Goal: Task Accomplishment & Management: Use online tool/utility

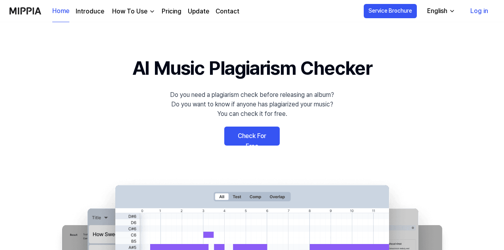
click at [247, 134] on link "Check For Free" at bounding box center [251, 136] width 55 height 19
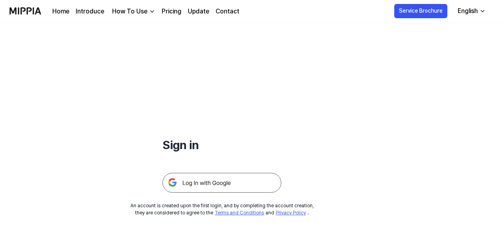
click at [212, 182] on img at bounding box center [221, 183] width 119 height 20
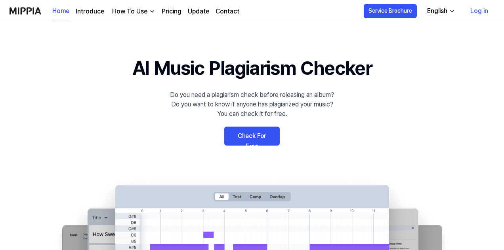
click at [239, 131] on link "Check For Free" at bounding box center [251, 136] width 55 height 19
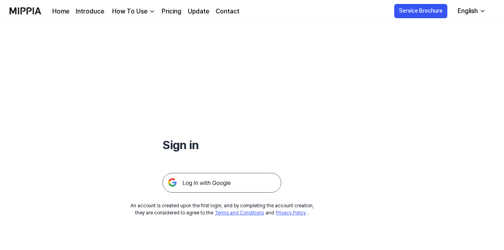
click at [217, 176] on img at bounding box center [221, 183] width 119 height 20
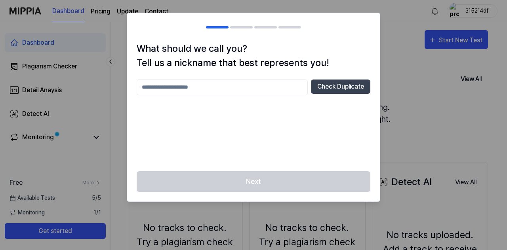
click at [228, 89] on input "text" at bounding box center [222, 88] width 171 height 16
type input "****"
click at [322, 89] on button "Check Duplicate" at bounding box center [340, 87] width 59 height 14
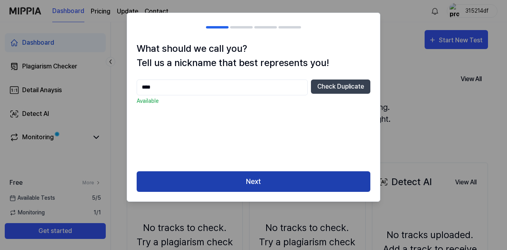
click at [251, 179] on button "Next" at bounding box center [254, 181] width 234 height 21
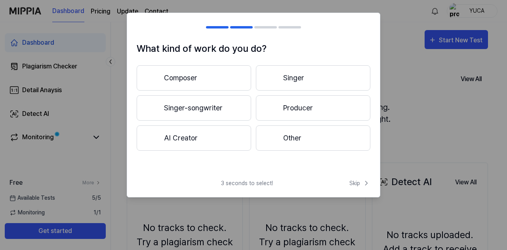
click at [276, 111] on div at bounding box center [272, 108] width 10 height 10
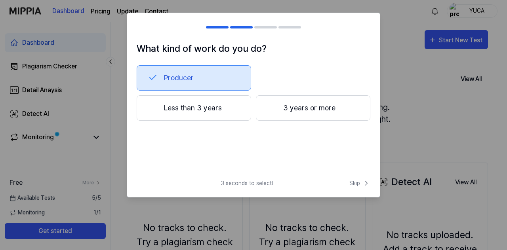
click at [282, 104] on button "3 years or more" at bounding box center [313, 107] width 114 height 25
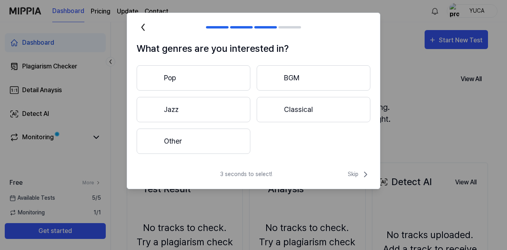
click at [194, 78] on button "Pop" at bounding box center [194, 77] width 114 height 25
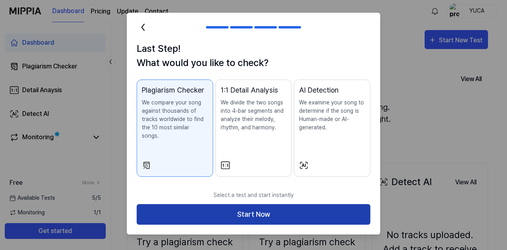
click at [281, 204] on button "Start Now" at bounding box center [254, 214] width 234 height 21
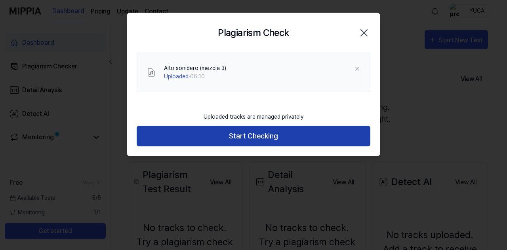
click at [268, 135] on button "Start Checking" at bounding box center [254, 136] width 234 height 21
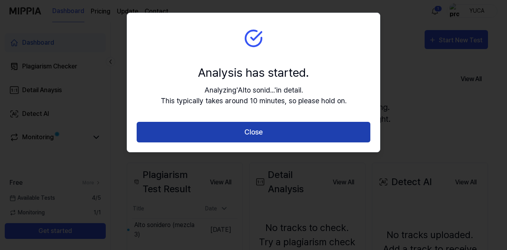
click at [277, 139] on button "Close" at bounding box center [254, 132] width 234 height 21
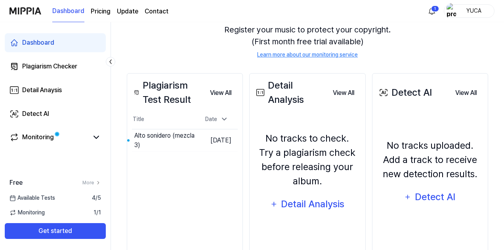
scroll to position [116, 0]
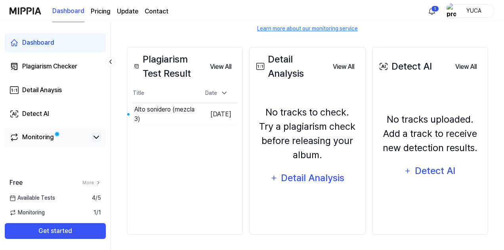
click at [95, 139] on icon at bounding box center [96, 138] width 10 height 10
click at [97, 139] on icon at bounding box center [96, 138] width 10 height 10
click at [196, 120] on td "Sep 8, 2025" at bounding box center [217, 114] width 42 height 23
click at [217, 118] on td "Sep 8, 2025" at bounding box center [217, 114] width 42 height 23
click at [208, 118] on td "Sep 8, 2025" at bounding box center [217, 114] width 42 height 23
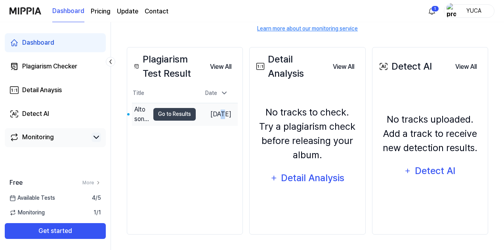
click at [208, 118] on td "Sep 8, 2025" at bounding box center [217, 114] width 42 height 23
click at [202, 119] on td "Sep 8, 2025" at bounding box center [217, 114] width 42 height 23
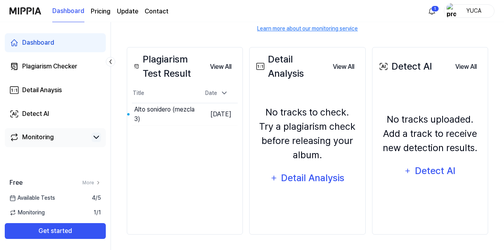
click at [222, 150] on div "Plagiarism Test Result View All Plagiarism Test Result Title Date Alto sonidero…" at bounding box center [185, 141] width 116 height 188
click at [165, 114] on button "Go to Results" at bounding box center [174, 114] width 42 height 13
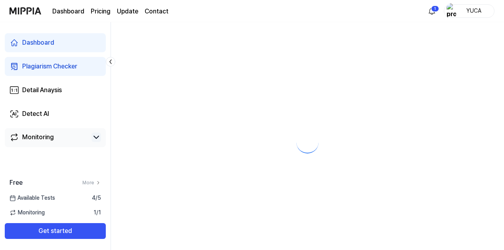
scroll to position [0, 0]
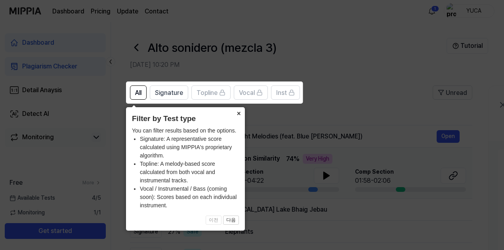
click at [238, 114] on button "×" at bounding box center [238, 112] width 13 height 11
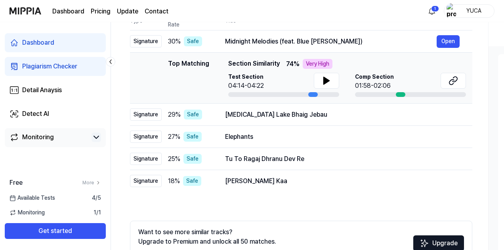
scroll to position [95, 0]
click at [318, 84] on button at bounding box center [326, 81] width 25 height 16
click at [450, 83] on icon at bounding box center [453, 81] width 10 height 10
click at [446, 41] on button "Open" at bounding box center [447, 41] width 23 height 13
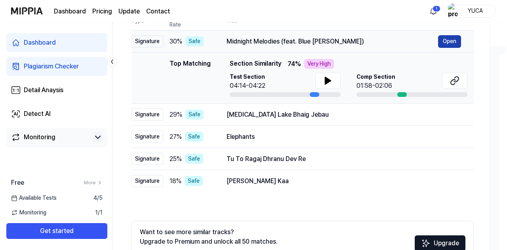
scroll to position [0, 0]
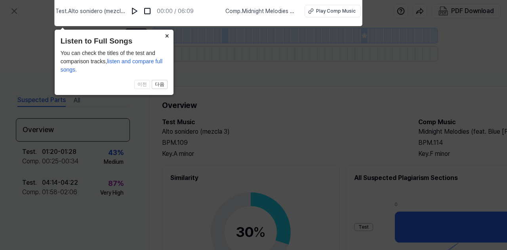
click at [166, 37] on button "×" at bounding box center [167, 35] width 13 height 11
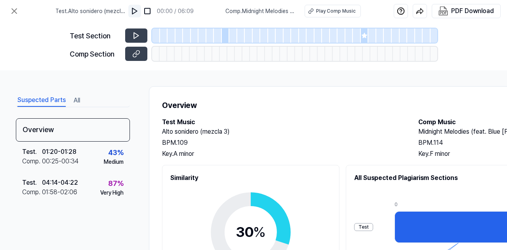
click at [137, 11] on img at bounding box center [135, 11] width 8 height 8
click at [140, 33] on icon at bounding box center [136, 36] width 8 height 8
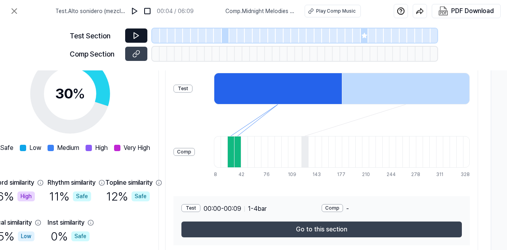
scroll to position [173, 184]
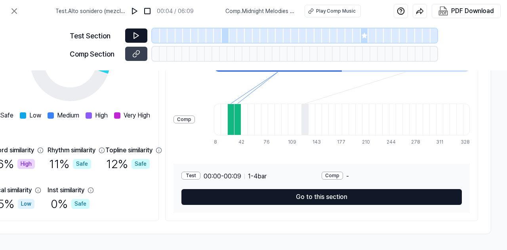
click at [379, 194] on button "Go to this section" at bounding box center [321, 197] width 280 height 16
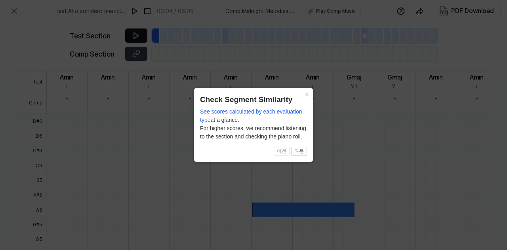
scroll to position [277, 136]
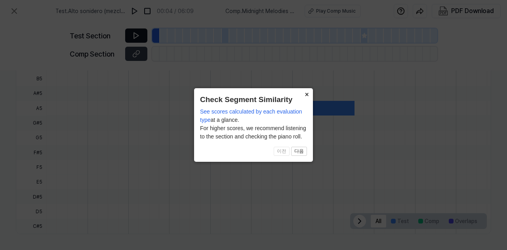
click at [304, 95] on button "×" at bounding box center [306, 93] width 13 height 11
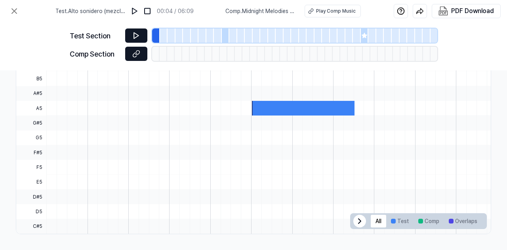
click at [137, 59] on button at bounding box center [136, 54] width 22 height 14
click at [15, 11] on icon at bounding box center [15, 11] width 10 height 10
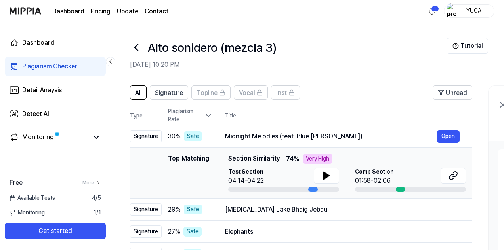
click at [211, 116] on icon at bounding box center [208, 116] width 8 height 8
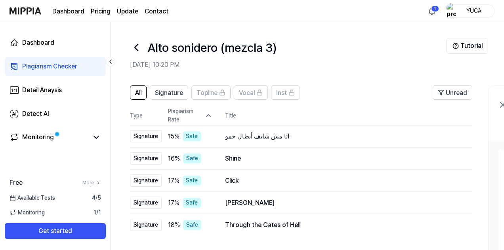
click at [464, 12] on div "YUCA" at bounding box center [473, 10] width 31 height 9
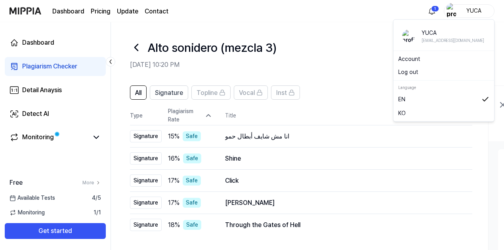
click at [415, 73] on button "Log out" at bounding box center [443, 72] width 91 height 8
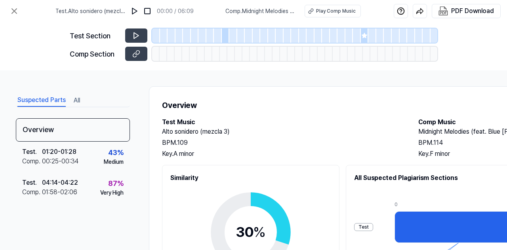
click at [186, 53] on div at bounding box center [186, 54] width 8 height 14
click at [139, 13] on img at bounding box center [135, 11] width 8 height 8
click at [225, 40] on div at bounding box center [226, 36] width 8 height 14
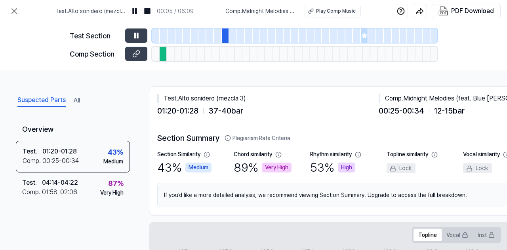
click at [363, 39] on div at bounding box center [365, 36] width 8 height 14
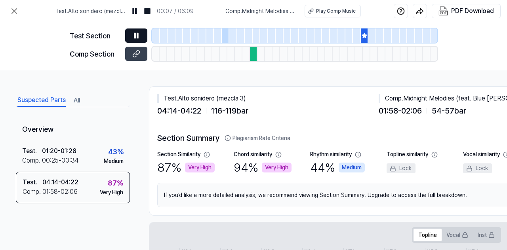
click at [139, 37] on icon at bounding box center [136, 36] width 8 height 8
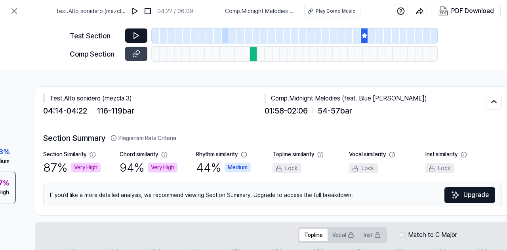
scroll to position [0, 136]
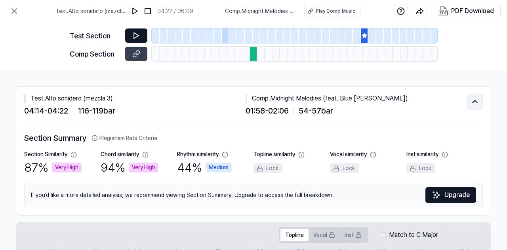
click at [474, 104] on icon at bounding box center [475, 102] width 10 height 10
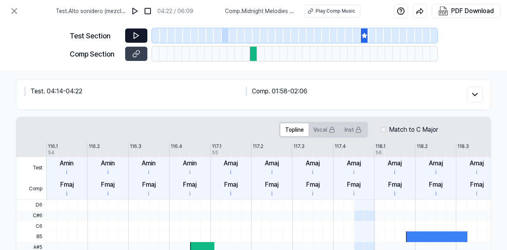
scroll to position [10, 136]
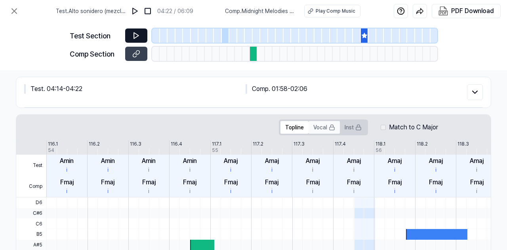
click at [320, 129] on button "Vocal" at bounding box center [323, 127] width 31 height 13
click at [348, 127] on button "Inst" at bounding box center [353, 127] width 27 height 13
click at [473, 99] on button at bounding box center [475, 92] width 16 height 16
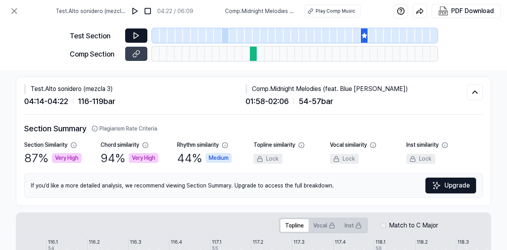
click at [315, 103] on span "54 - 57 bar" at bounding box center [315, 101] width 34 height 12
drag, startPoint x: 270, startPoint y: 87, endPoint x: 374, endPoint y: 85, distance: 104.5
click at [374, 85] on div "Comp . Midnight Melodies (feat. Blue [PERSON_NAME])" at bounding box center [355, 89] width 221 height 10
copy div "Midnight Melodies (feat. Blue [PERSON_NAME])"
